Goal: Task Accomplishment & Management: Manage account settings

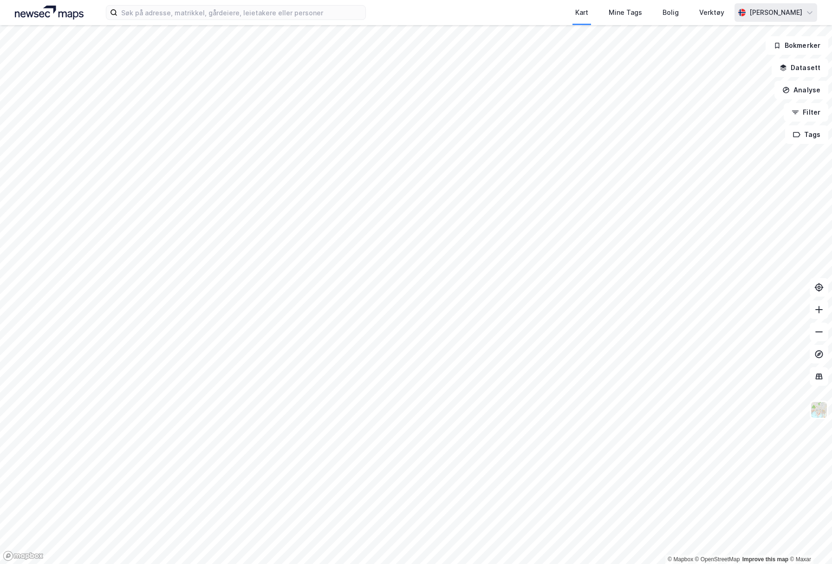
click at [802, 14] on div "[PERSON_NAME]" at bounding box center [776, 12] width 53 height 11
